Goal: Information Seeking & Learning: Learn about a topic

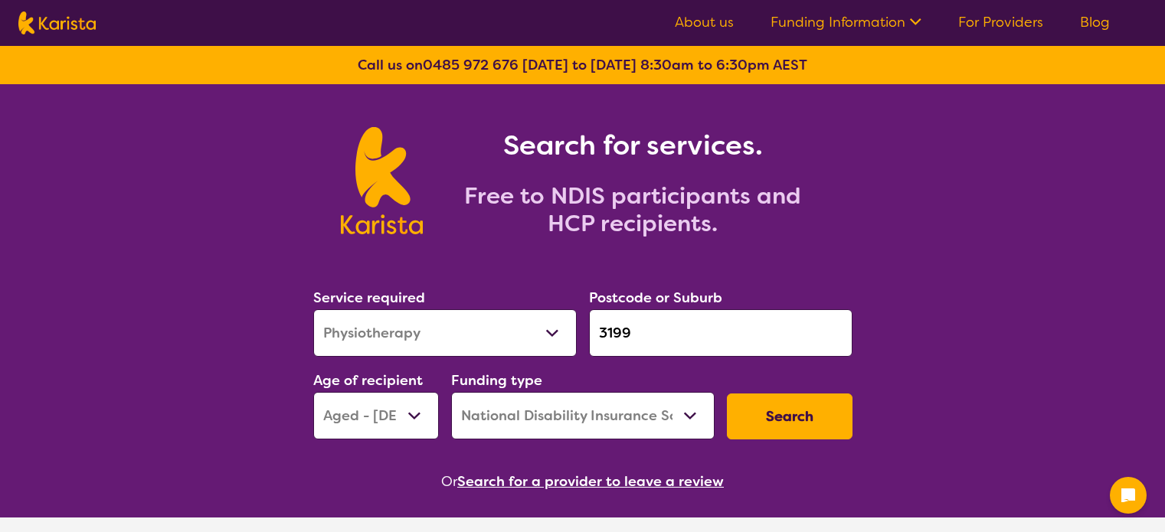
select select "Physiotherapy"
select select "AG"
select select "NDIS"
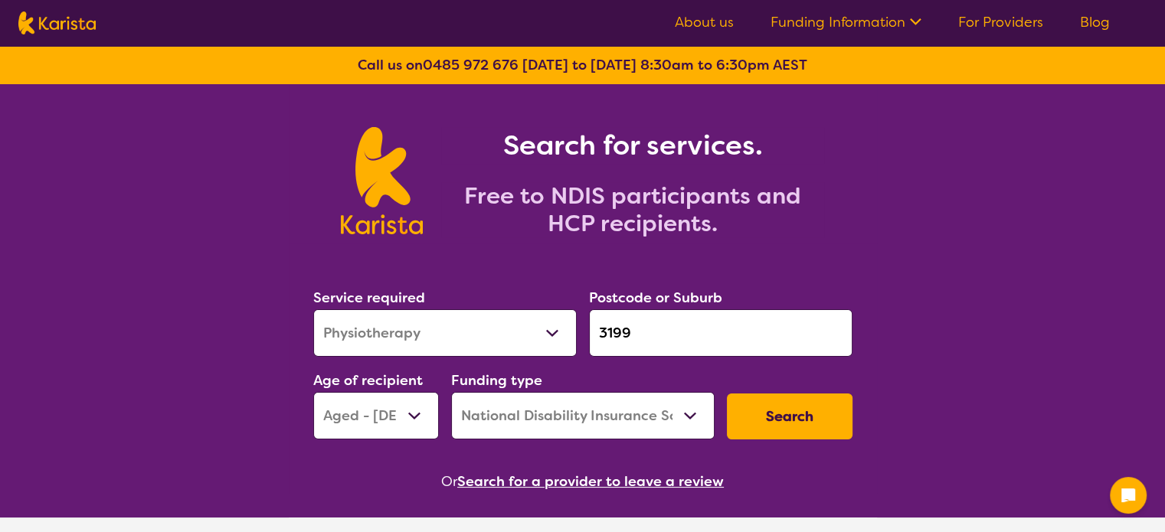
click at [429, 342] on select "Allied Health Assistant Assessment ([MEDICAL_DATA] or [MEDICAL_DATA]) Behaviour…" at bounding box center [445, 332] width 264 height 47
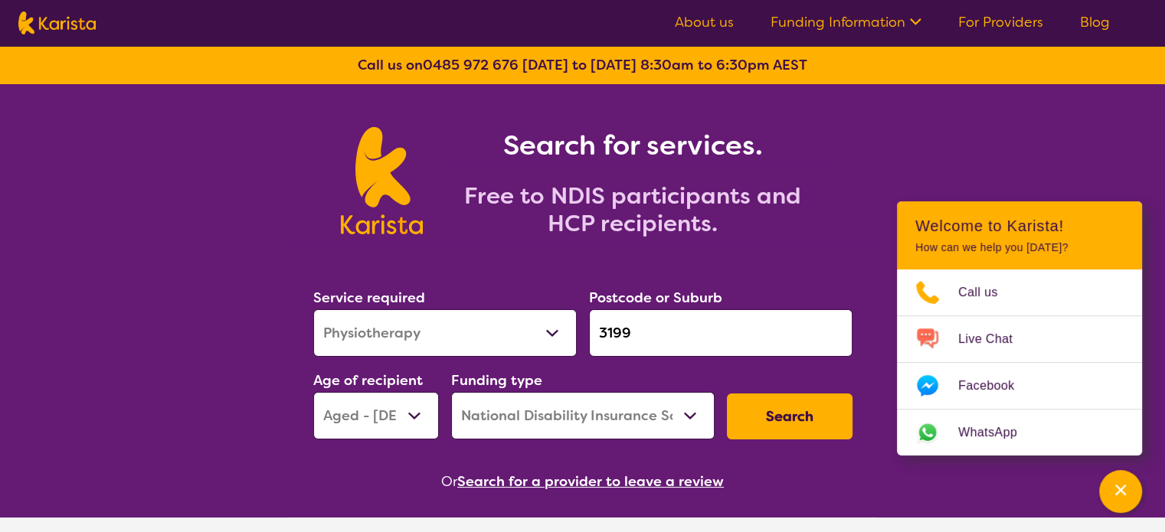
select select "[MEDICAL_DATA]"
click at [313, 309] on select "Allied Health Assistant Assessment ([MEDICAL_DATA] or [MEDICAL_DATA]) Behaviour…" at bounding box center [445, 332] width 264 height 47
click at [421, 418] on select "Early Childhood - 0 to 9 Child - 10 to 11 Adolescent - 12 to 17 Adult - 18 to 6…" at bounding box center [376, 415] width 126 height 47
select select "AD"
click at [313, 392] on select "Early Childhood - 0 to 9 Child - 10 to 11 Adolescent - 12 to 17 Adult - 18 to 6…" at bounding box center [376, 415] width 126 height 47
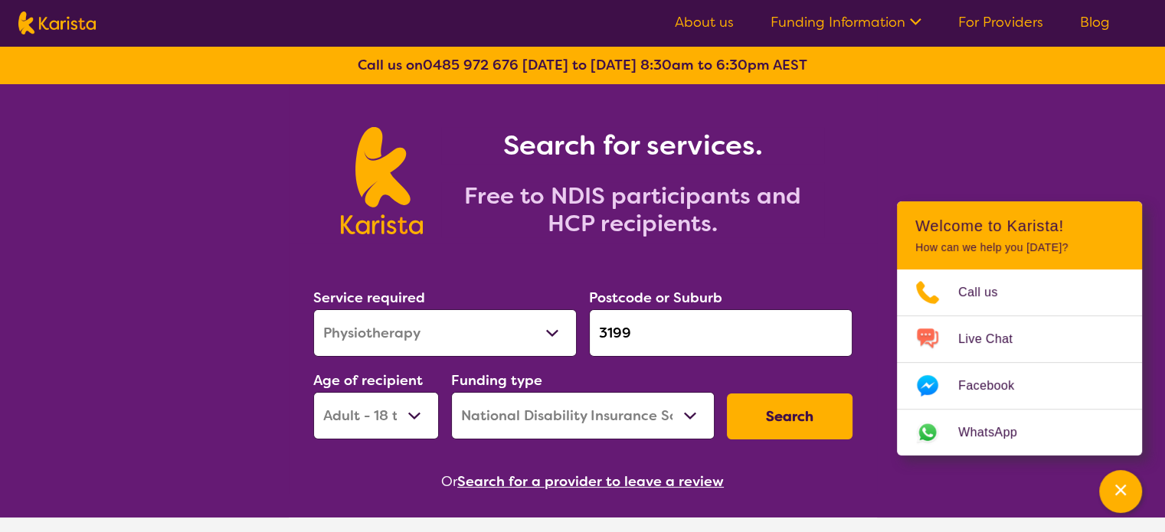
click at [798, 414] on button "Search" at bounding box center [790, 417] width 126 height 46
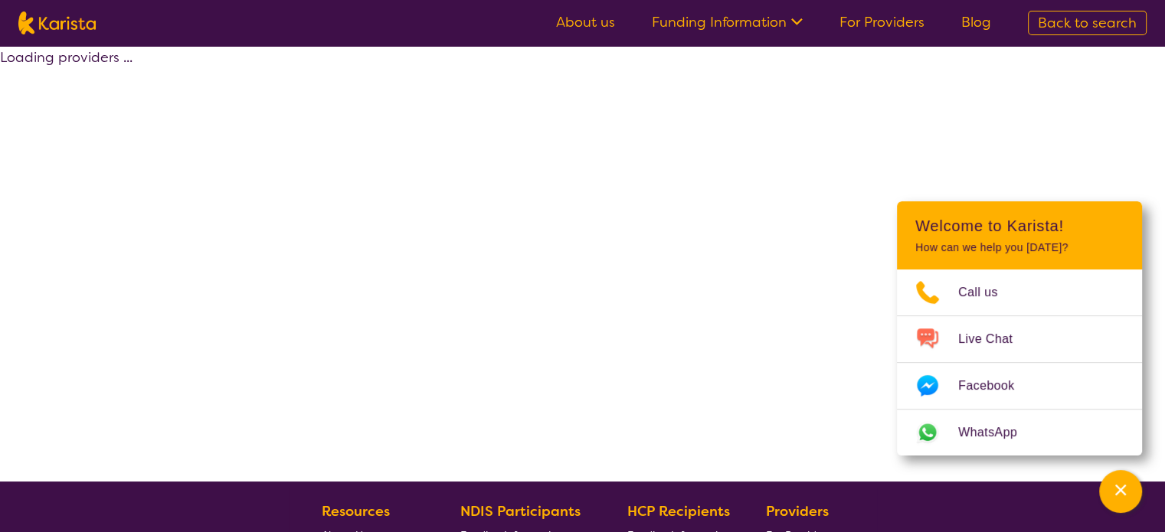
select select "by_score"
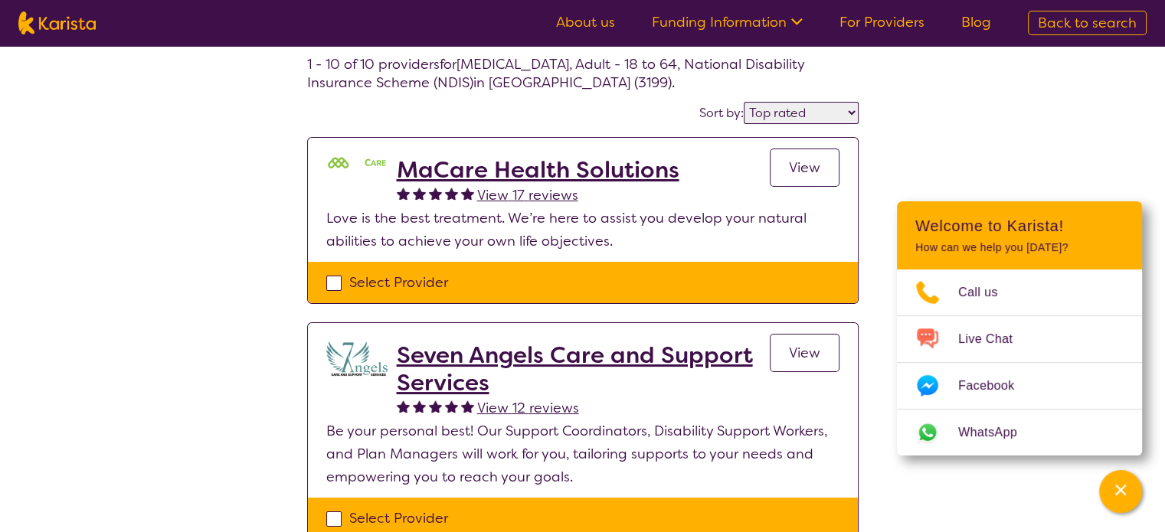
scroll to position [77, 0]
click at [824, 177] on link "View" at bounding box center [805, 168] width 70 height 38
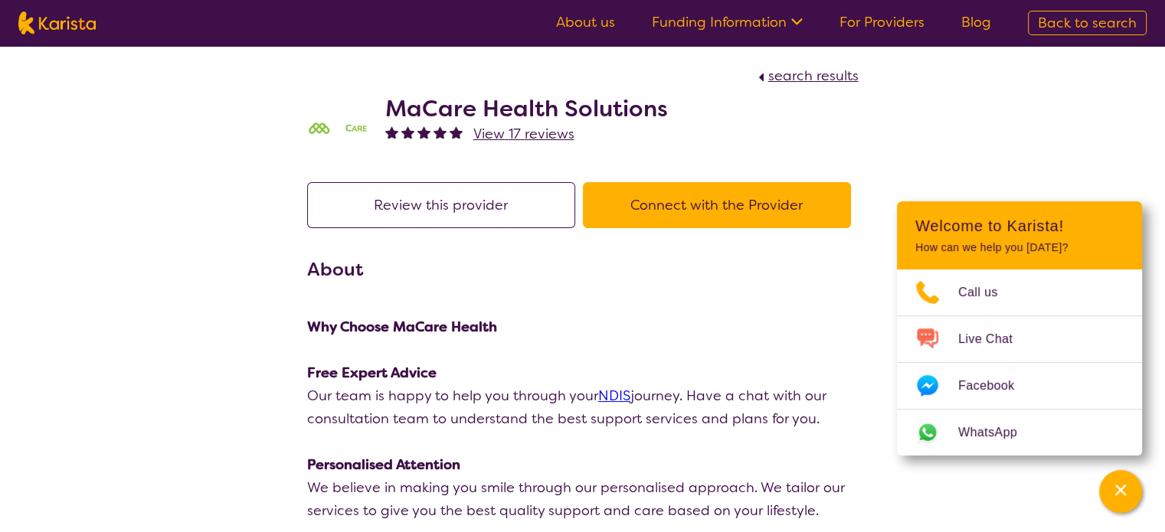
select select "by_score"
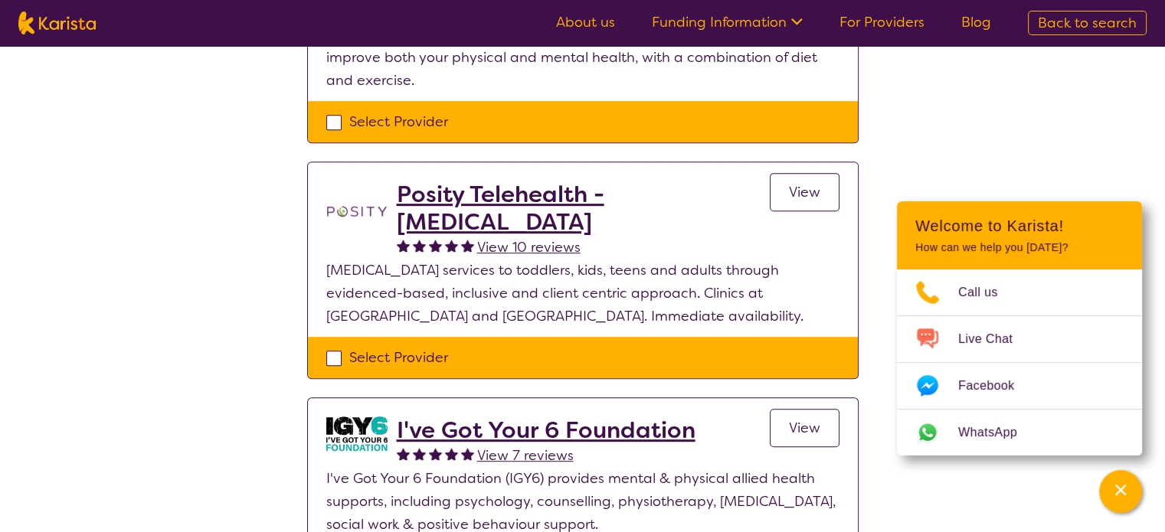
scroll to position [843, 0]
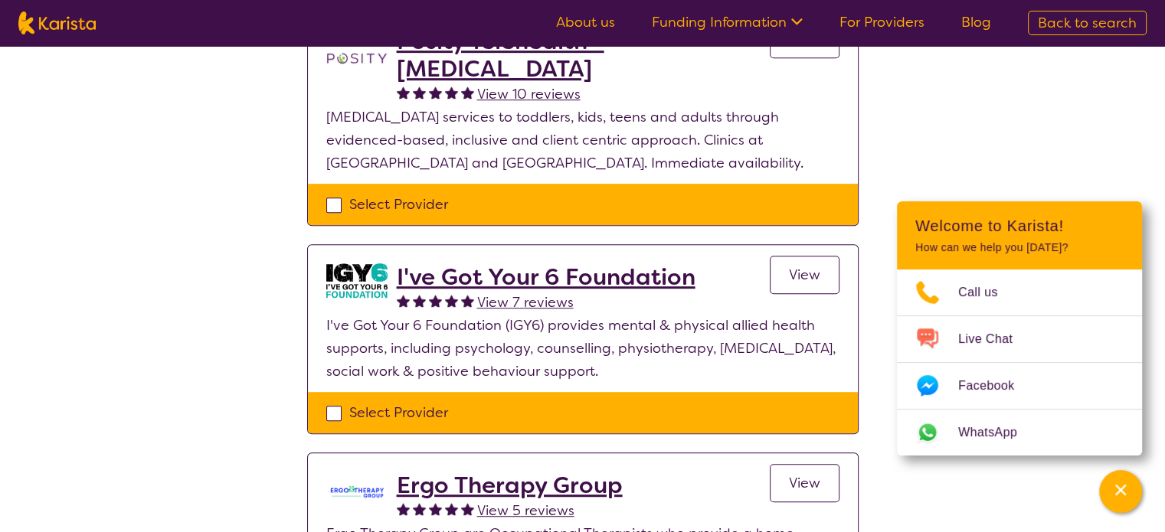
click at [827, 269] on link "View" at bounding box center [805, 275] width 70 height 38
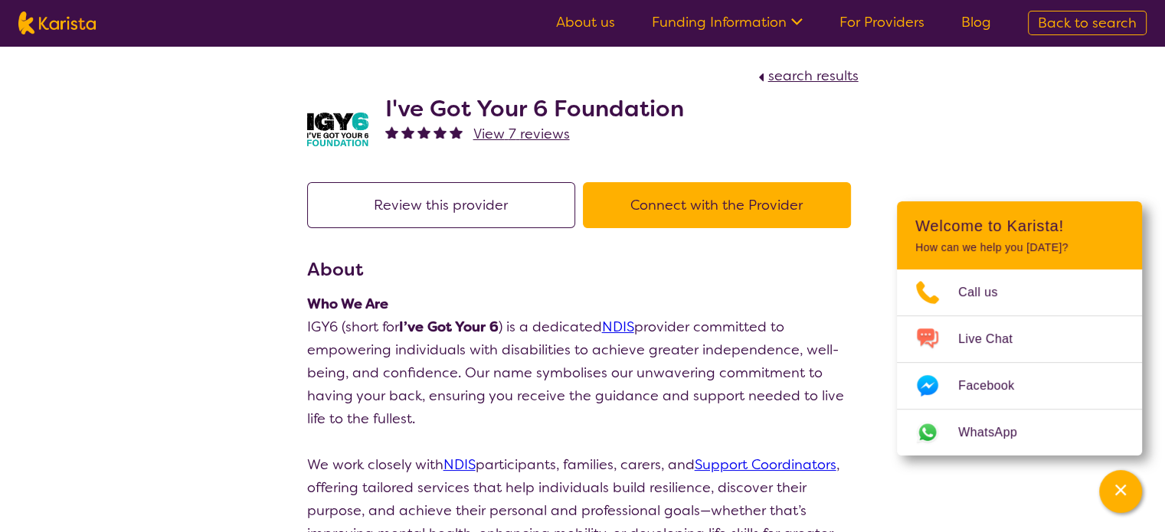
click at [801, 205] on button "Connect with the Provider" at bounding box center [717, 205] width 268 height 46
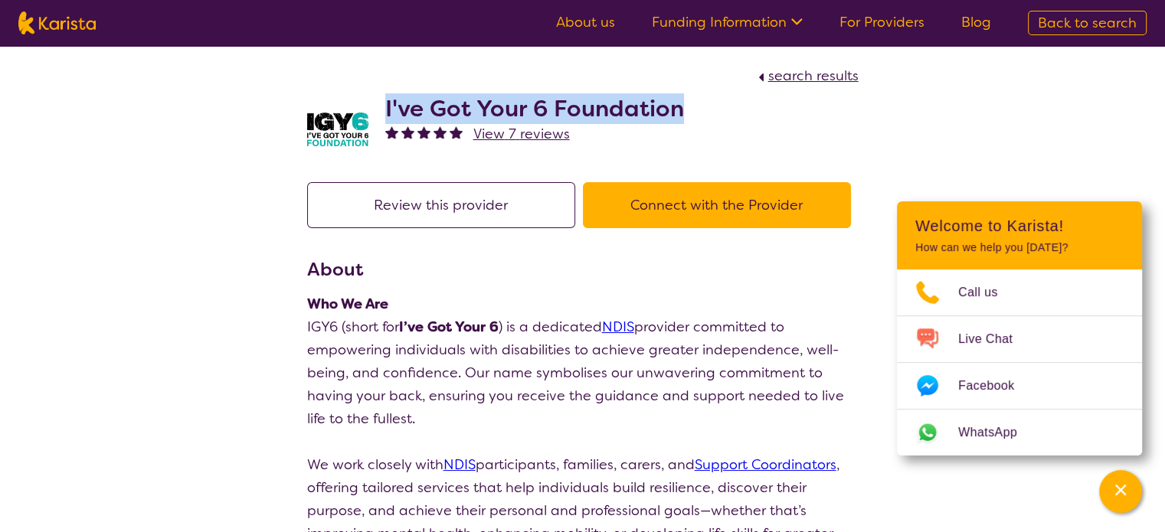
drag, startPoint x: 706, startPoint y: 110, endPoint x: 386, endPoint y: 100, distance: 320.3
click at [386, 100] on div "I've Got Your 6 Foundation View 7 reviews" at bounding box center [583, 125] width 552 height 77
copy h2 "I've Got Your 6 Foundation"
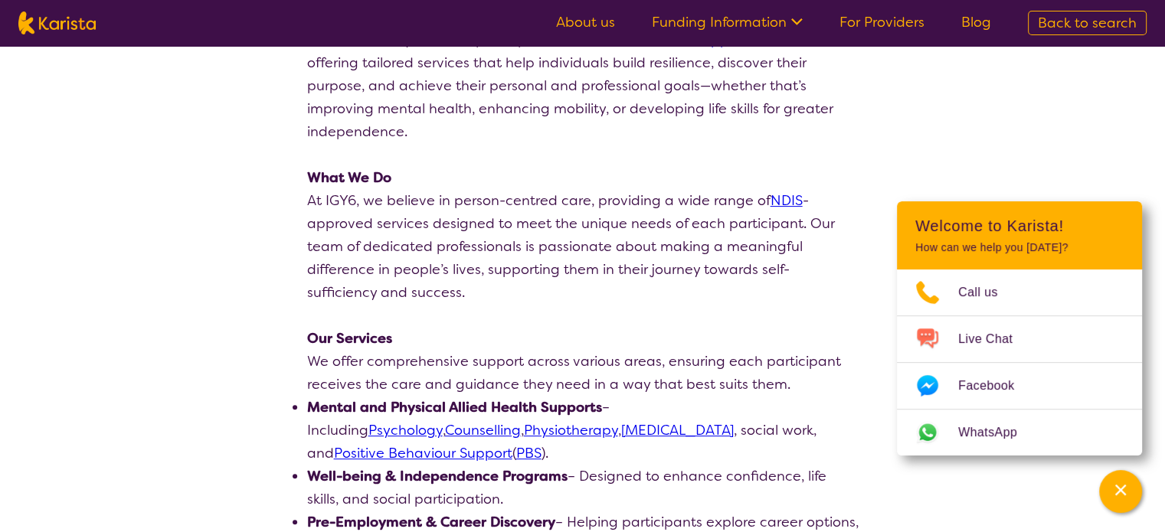
scroll to position [460, 0]
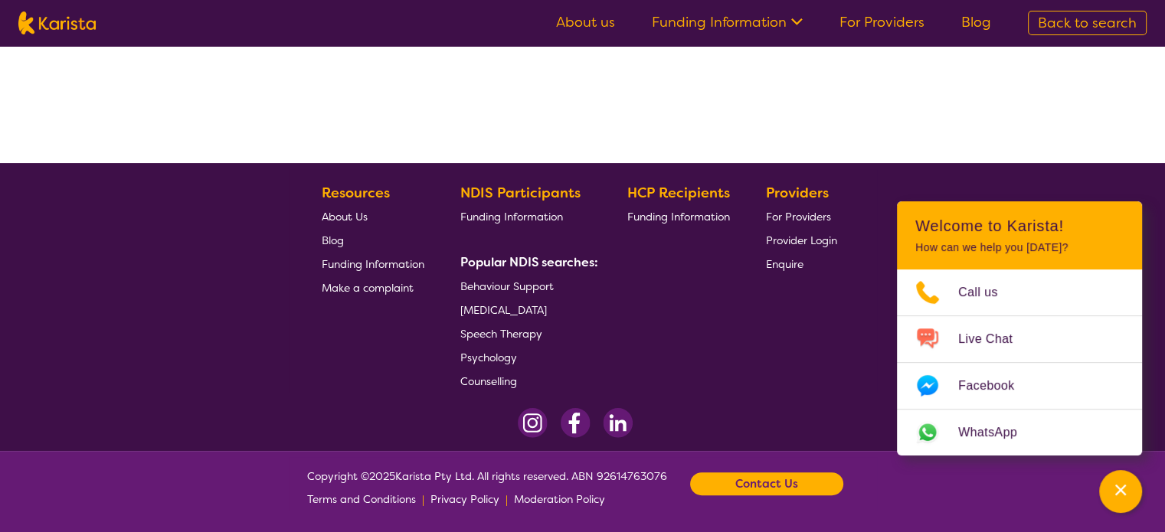
select select "by_score"
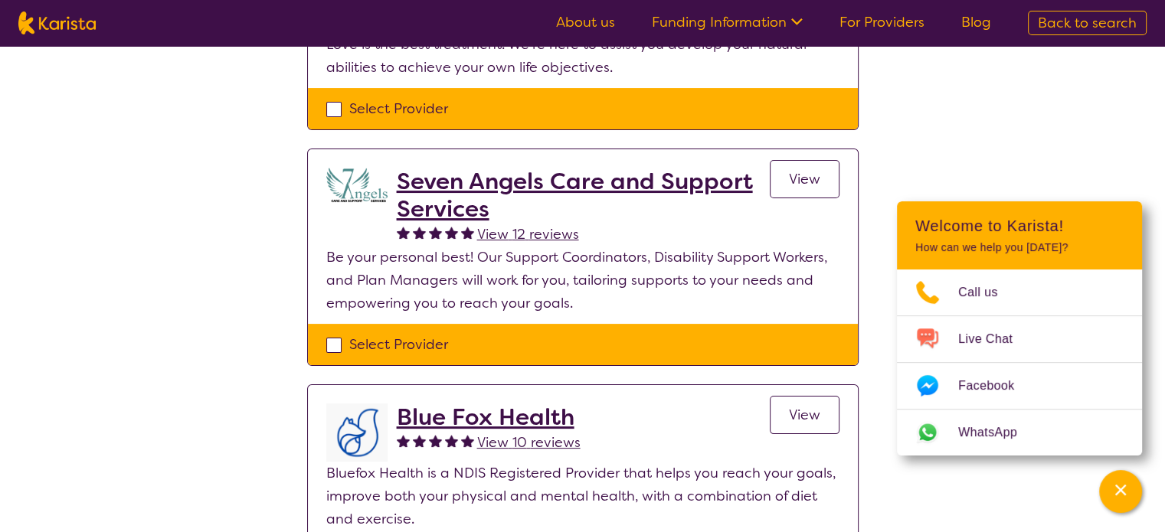
scroll to position [77, 0]
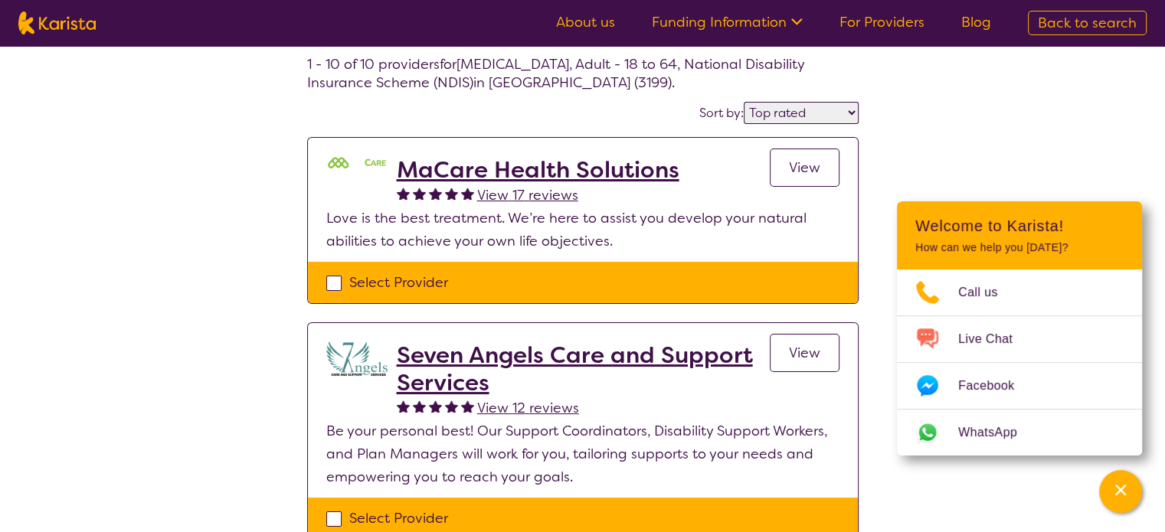
click at [496, 165] on h2 "MaCare Health Solutions" at bounding box center [538, 170] width 283 height 28
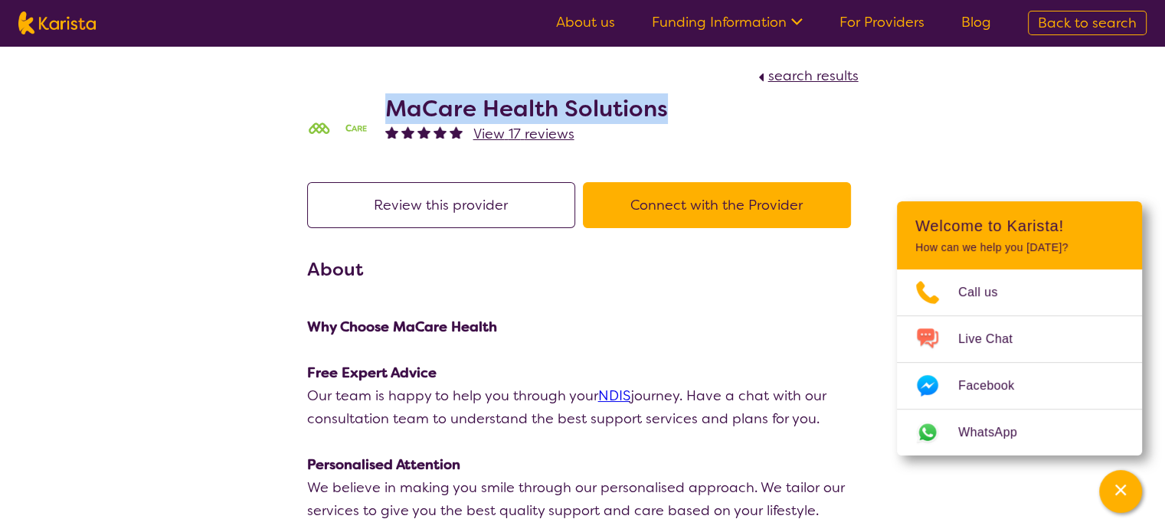
drag, startPoint x: 671, startPoint y: 114, endPoint x: 386, endPoint y: 115, distance: 285.0
click at [386, 115] on div "MaCare Health Solutions View 17 reviews" at bounding box center [583, 125] width 552 height 77
copy h2 "MaCare Health Solutions"
